Goal: Task Accomplishment & Management: Use online tool/utility

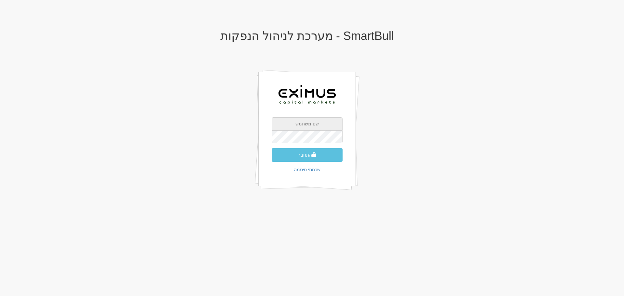
click at [303, 120] on input "text" at bounding box center [307, 123] width 71 height 13
click at [593, 162] on body "X אישור SmartBull - מערכת לניהול הנפקות התחבר שכחתי סיסמה" at bounding box center [312, 148] width 624 height 296
click at [309, 127] on input "text" at bounding box center [307, 123] width 71 height 13
click at [457, 101] on div "SmartBull - מערכת לניהול הנפקות התחבר שכחתי סיסמה" at bounding box center [307, 117] width 380 height 189
click at [322, 123] on input "text" at bounding box center [307, 123] width 71 height 13
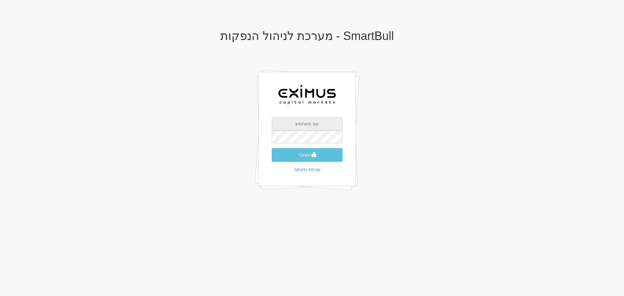
type input "054-864-2175"
click at [320, 156] on button "התחבר" at bounding box center [307, 155] width 71 height 14
click at [288, 122] on input "text" at bounding box center [307, 123] width 71 height 13
click at [450, 92] on div "SmartBull - מערכת לניהול הנפקות התחבר שכחתי סיסמה שם משתמש לא קיים או סיסמה לא …" at bounding box center [307, 132] width 380 height 219
drag, startPoint x: 158, startPoint y: 28, endPoint x: 198, endPoint y: 38, distance: 41.2
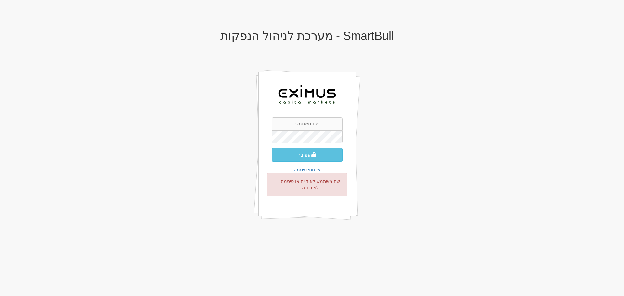
click at [162, 29] on div "SmartBull - מערכת לניהול הנפקות" at bounding box center [307, 34] width 380 height 23
click at [303, 123] on input "text" at bounding box center [307, 123] width 71 height 13
type input "ם"
type input "[EMAIL_ADDRESS][DOMAIN_NAME]"
drag, startPoint x: 428, startPoint y: 129, endPoint x: 423, endPoint y: 130, distance: 5.9
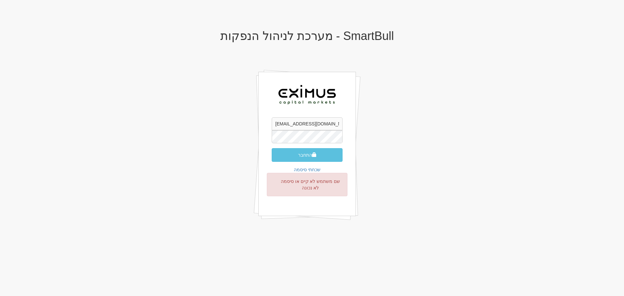
click at [428, 129] on div "SmartBull - מערכת לניהול הנפקות orenf@eximuscm.com התחבר שכחתי סיסמה שם משתמש ל…" at bounding box center [307, 132] width 380 height 219
click at [297, 154] on button "התחבר" at bounding box center [307, 155] width 71 height 14
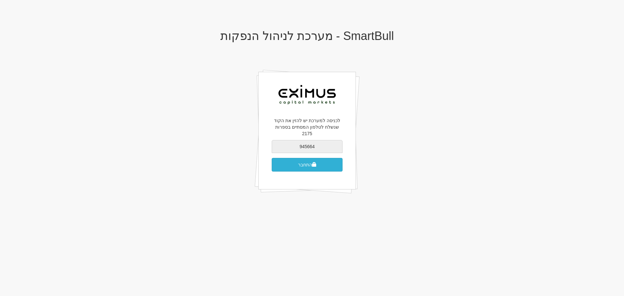
type input "945664"
click at [312, 161] on button "התחבר" at bounding box center [307, 165] width 71 height 14
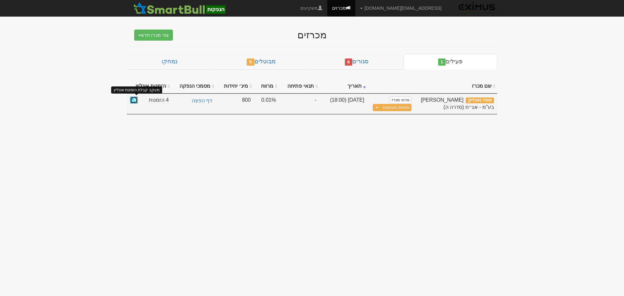
click at [135, 100] on span at bounding box center [134, 99] width 4 height 4
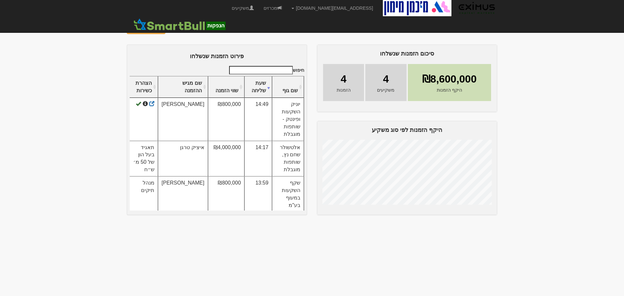
scroll to position [20, 0]
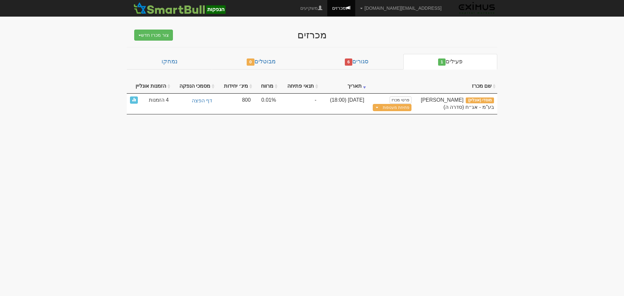
click at [174, 171] on body "[EMAIL_ADDRESS][DOMAIN_NAME] הגדרות חשבונות הנפקה תבניות הודעות קיבול X" at bounding box center [312, 148] width 624 height 296
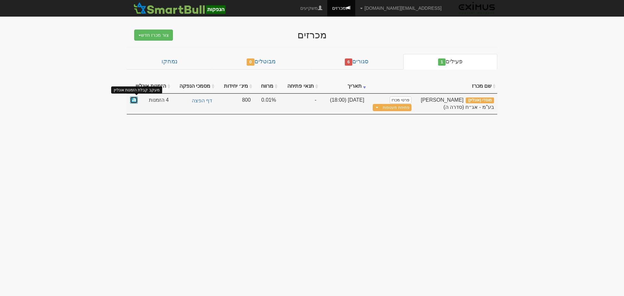
click at [134, 100] on span at bounding box center [134, 99] width 4 height 4
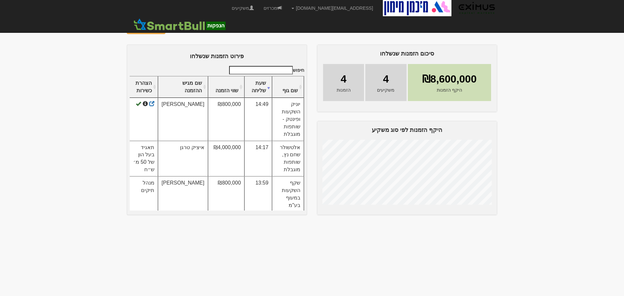
scroll to position [20, 0]
